Goal: Book appointment/travel/reservation

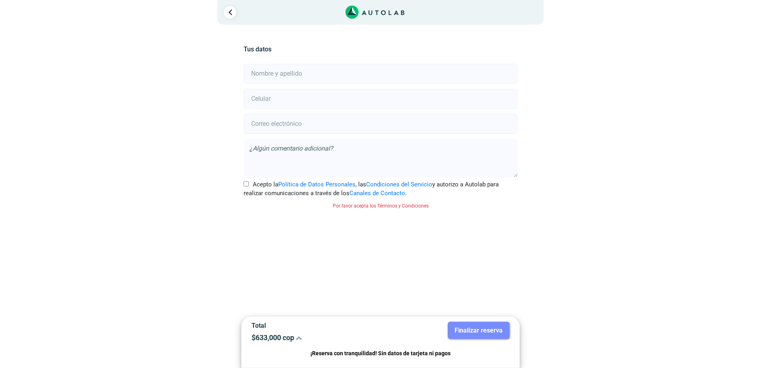
click at [306, 77] on input "text" at bounding box center [379, 74] width 273 height 20
type input "[PERSON_NAME]"
type input "3118406279"
type input "[EMAIL_ADDRESS][DOMAIN_NAME]"
click at [245, 181] on input "Acepto la Política de Datos Personales , las Condiciones del Servicio y autoriz…" at bounding box center [245, 183] width 5 height 5
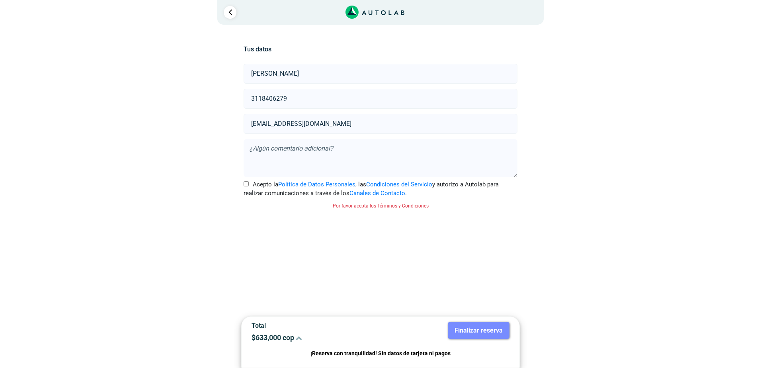
checkbox input "true"
click at [473, 331] on button "Finalizar reserva" at bounding box center [479, 329] width 62 height 17
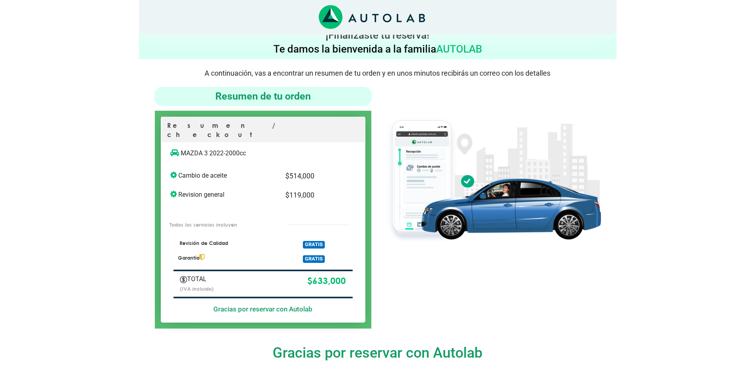
drag, startPoint x: 201, startPoint y: 233, endPoint x: 340, endPoint y: 234, distance: 138.5
click at [340, 234] on div "Revisión de Calidad GRATIS" at bounding box center [263, 240] width 204 height 18
drag, startPoint x: 340, startPoint y: 234, endPoint x: 280, endPoint y: 243, distance: 60.9
click at [280, 249] on div "Garantía GRATIS" at bounding box center [263, 256] width 204 height 14
drag, startPoint x: 304, startPoint y: 247, endPoint x: 326, endPoint y: 248, distance: 22.3
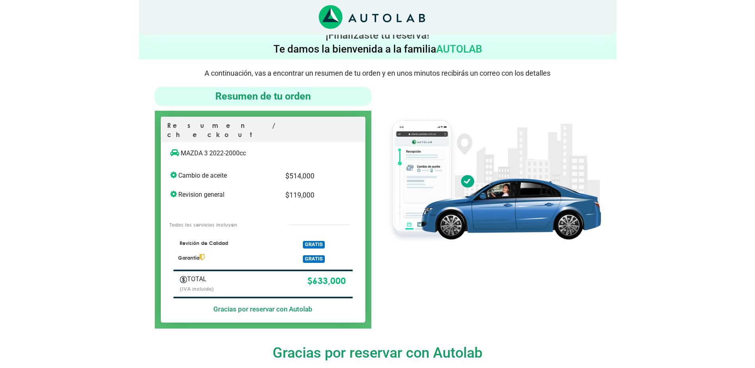
click at [326, 252] on div "GRATIS" at bounding box center [331, 257] width 68 height 11
drag, startPoint x: 326, startPoint y: 248, endPoint x: 314, endPoint y: 301, distance: 53.9
click at [314, 305] on h5 "Gracias por reservar con Autolab" at bounding box center [262, 309] width 179 height 8
click at [382, 207] on div at bounding box center [492, 208] width 229 height 242
